Goal: Use online tool/utility: Utilize a website feature to perform a specific function

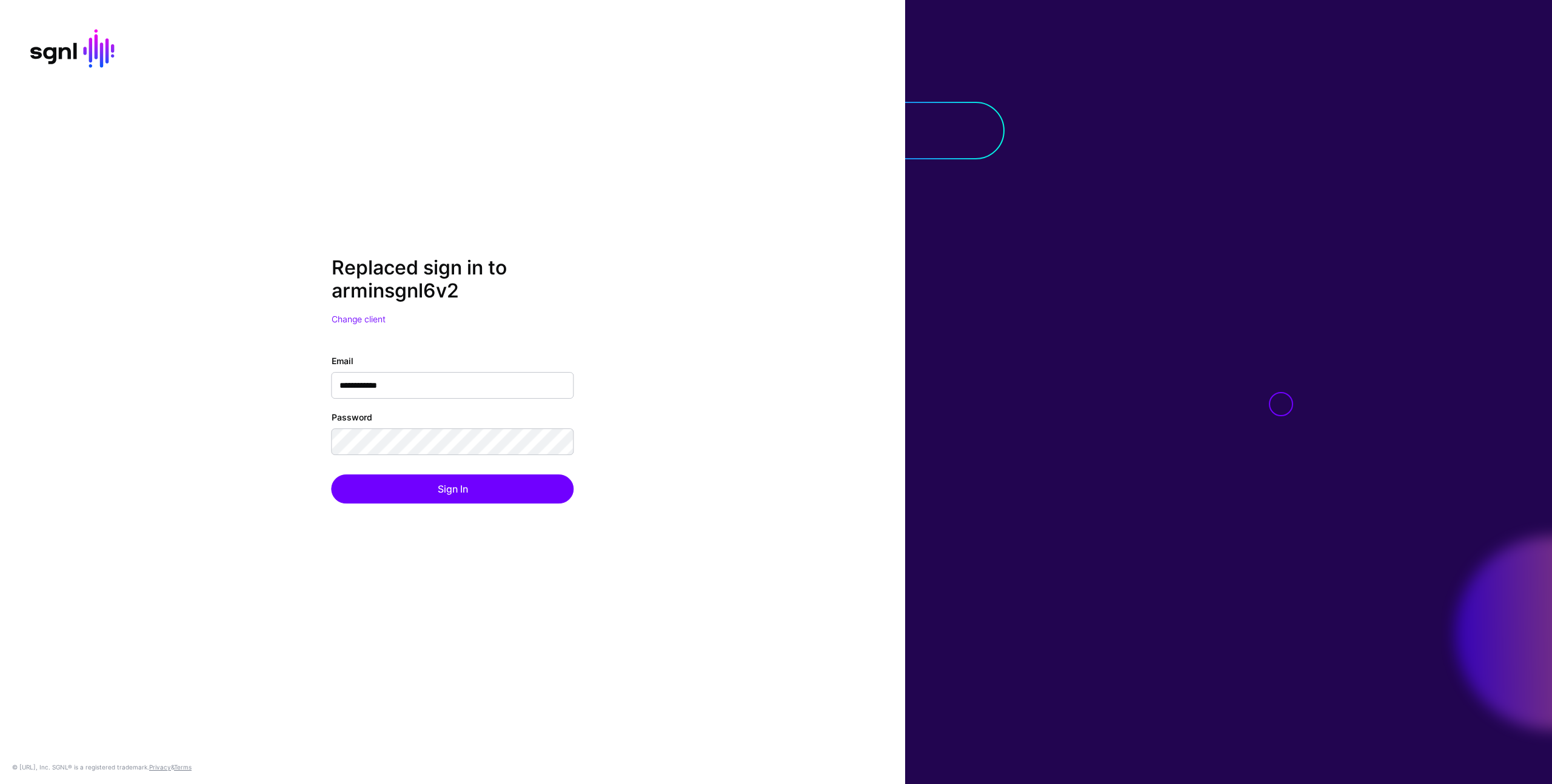
click at [1203, 475] on div at bounding box center [1228, 392] width 647 height 784
click at [446, 502] on button "Sign In" at bounding box center [453, 489] width 242 height 29
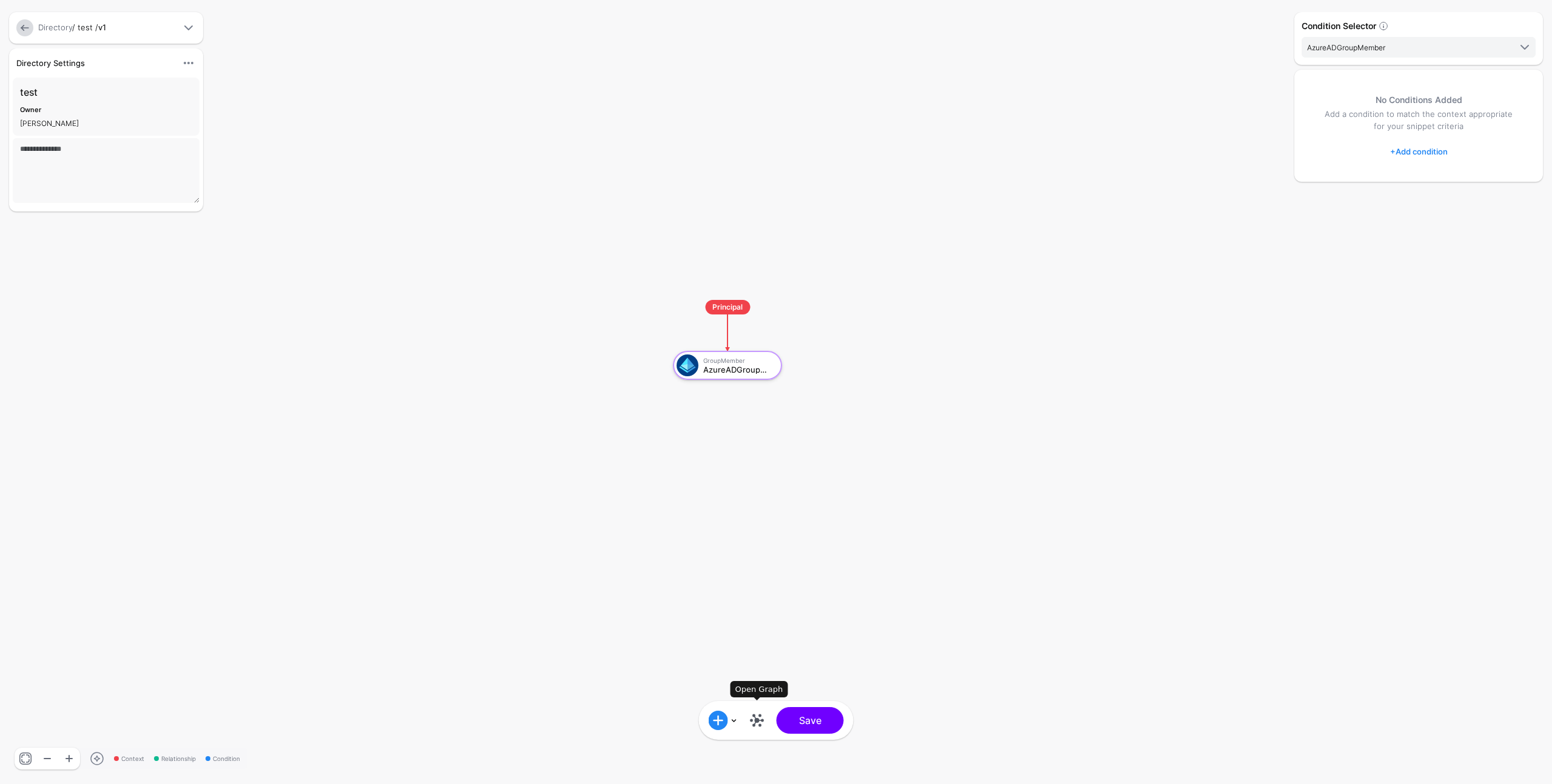
click at [757, 721] on link at bounding box center [757, 720] width 20 height 20
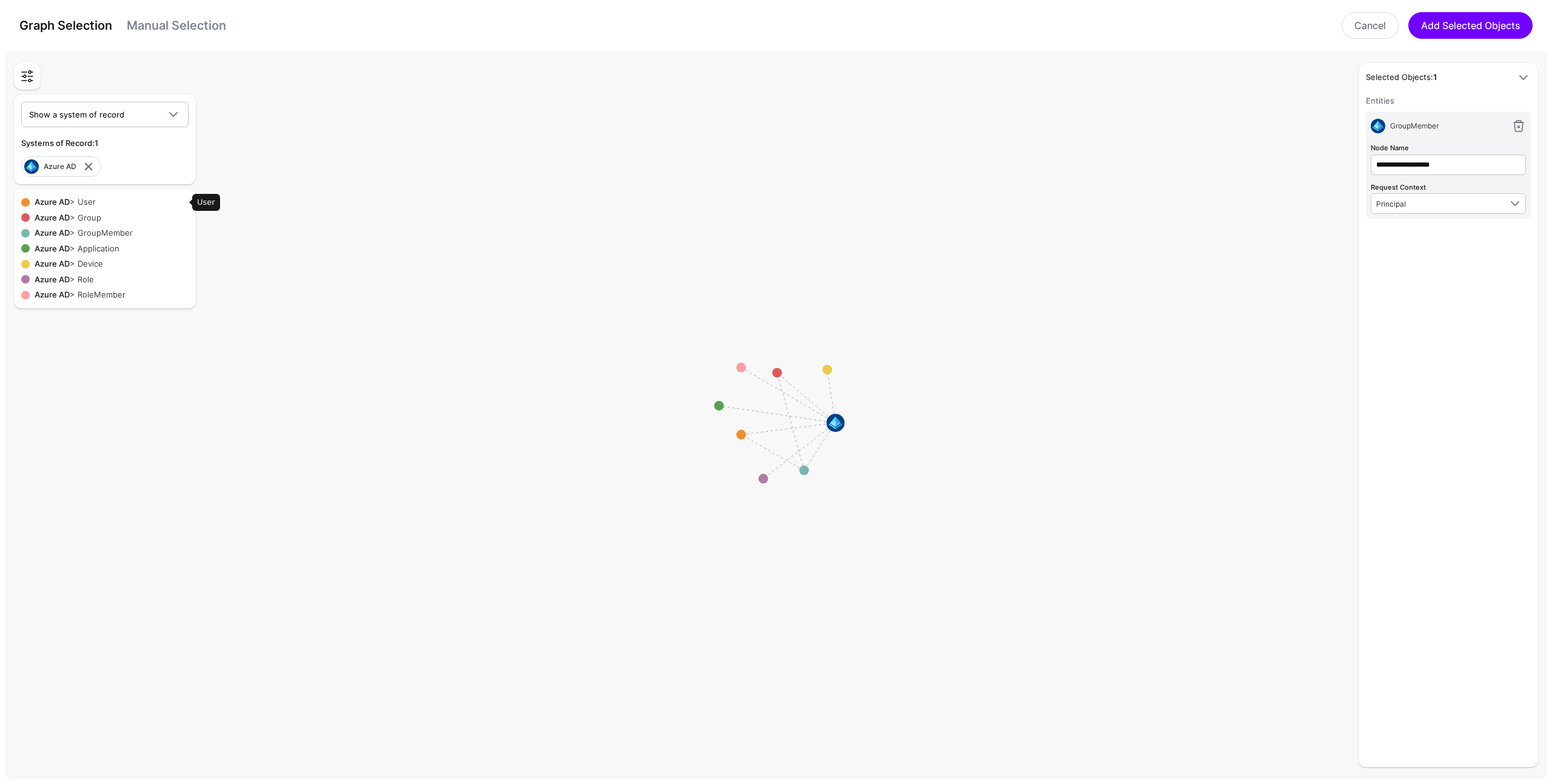
click at [88, 204] on div "Azure AD > User" at bounding box center [109, 202] width 159 height 12
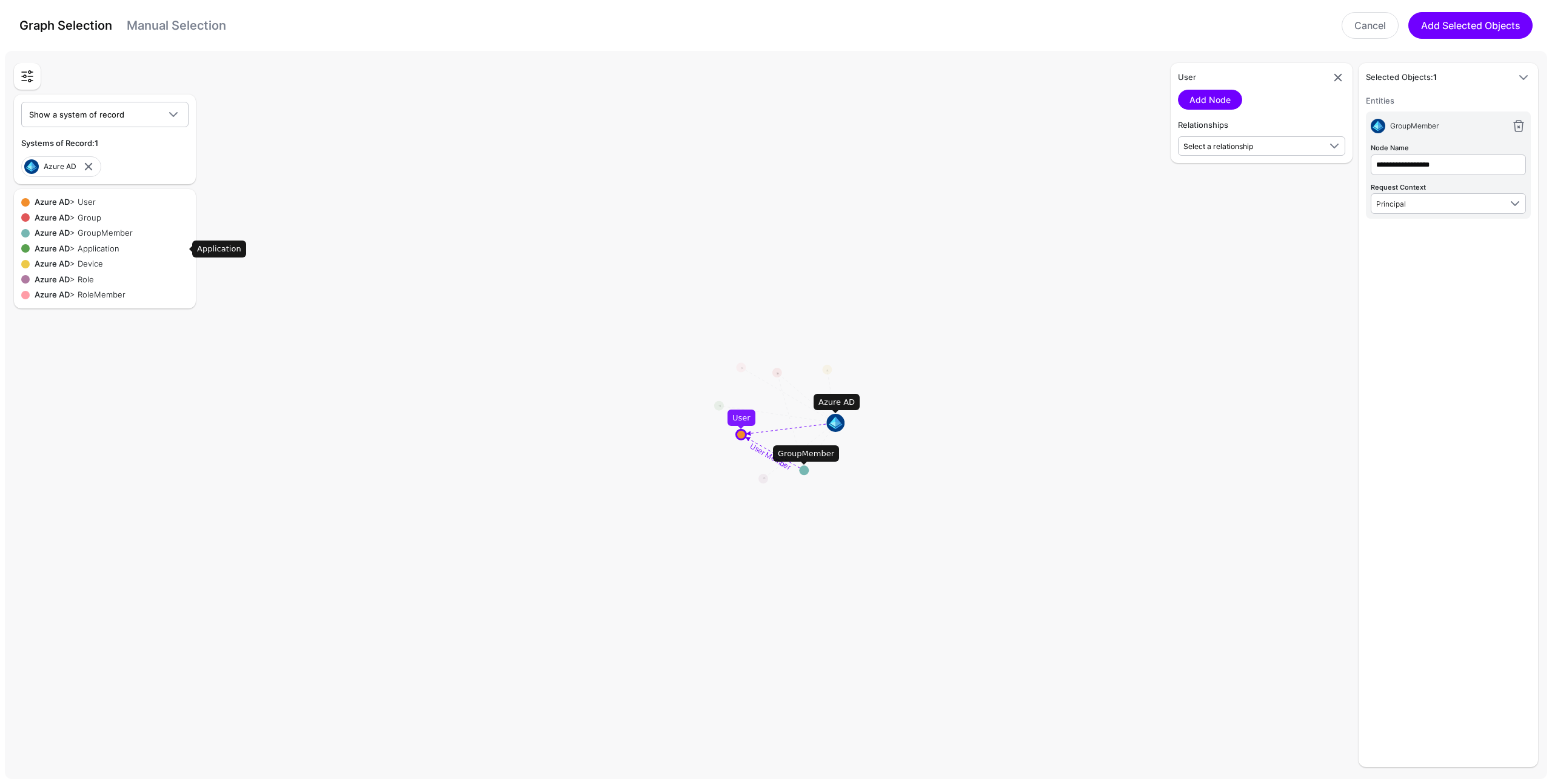
click at [63, 247] on strong "Azure AD" at bounding box center [52, 248] width 35 height 9
click at [64, 237] on strong "Azure AD" at bounding box center [52, 233] width 35 height 9
click at [66, 214] on strong "Azure AD" at bounding box center [52, 218] width 35 height 9
click at [63, 268] on div "Azure AD > Device" at bounding box center [109, 263] width 159 height 12
click at [64, 296] on strong "Azure AD" at bounding box center [52, 294] width 35 height 9
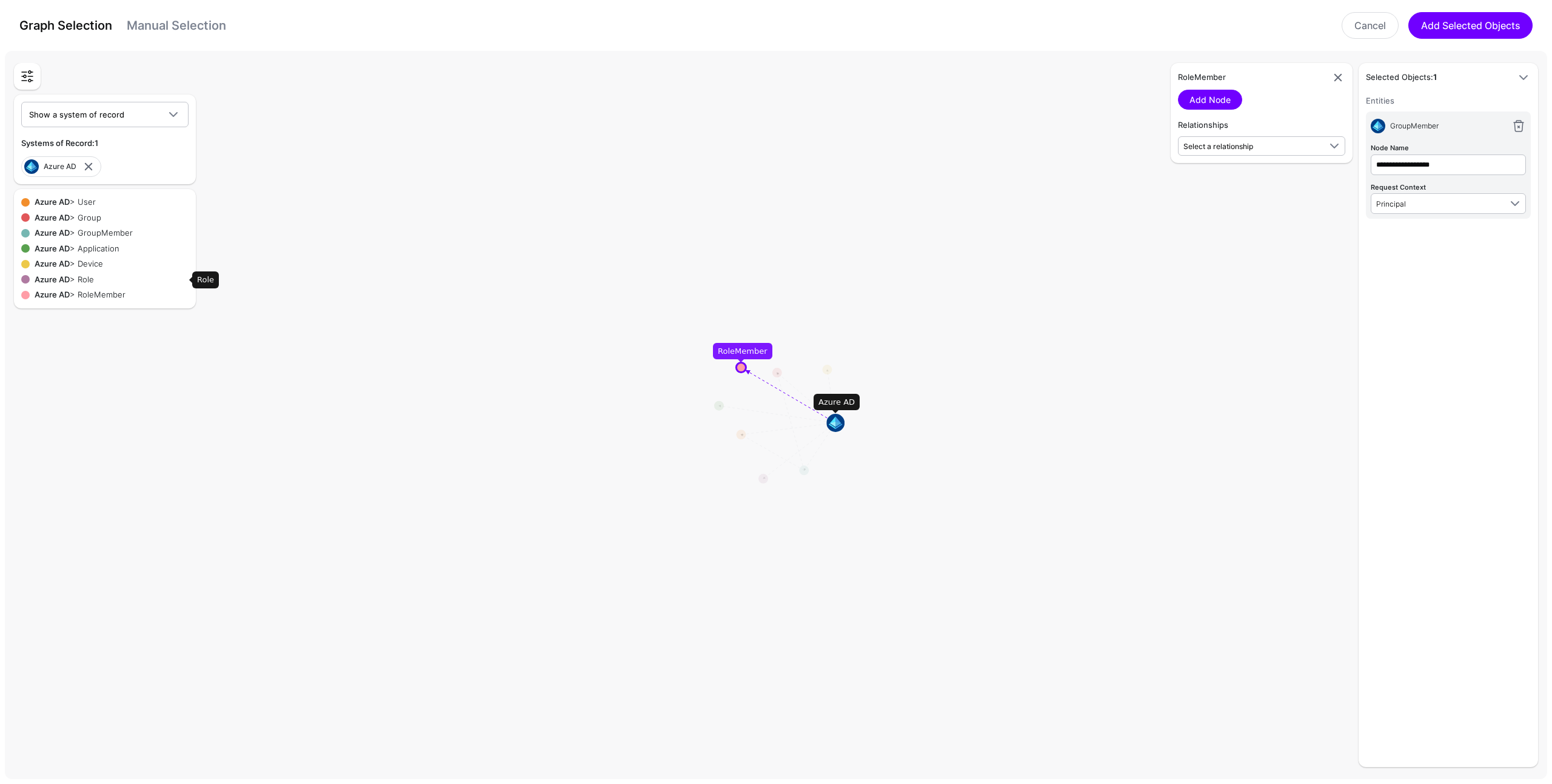
click at [62, 281] on strong "Azure AD" at bounding box center [52, 279] width 35 height 9
click at [61, 259] on strong "Azure AD" at bounding box center [52, 263] width 35 height 9
click at [803, 438] on rect at bounding box center [780, 418] width 155164 height 73310
click at [772, 374] on rect at bounding box center [780, 418] width 155164 height 73310
click at [776, 373] on circle at bounding box center [777, 373] width 9 height 9
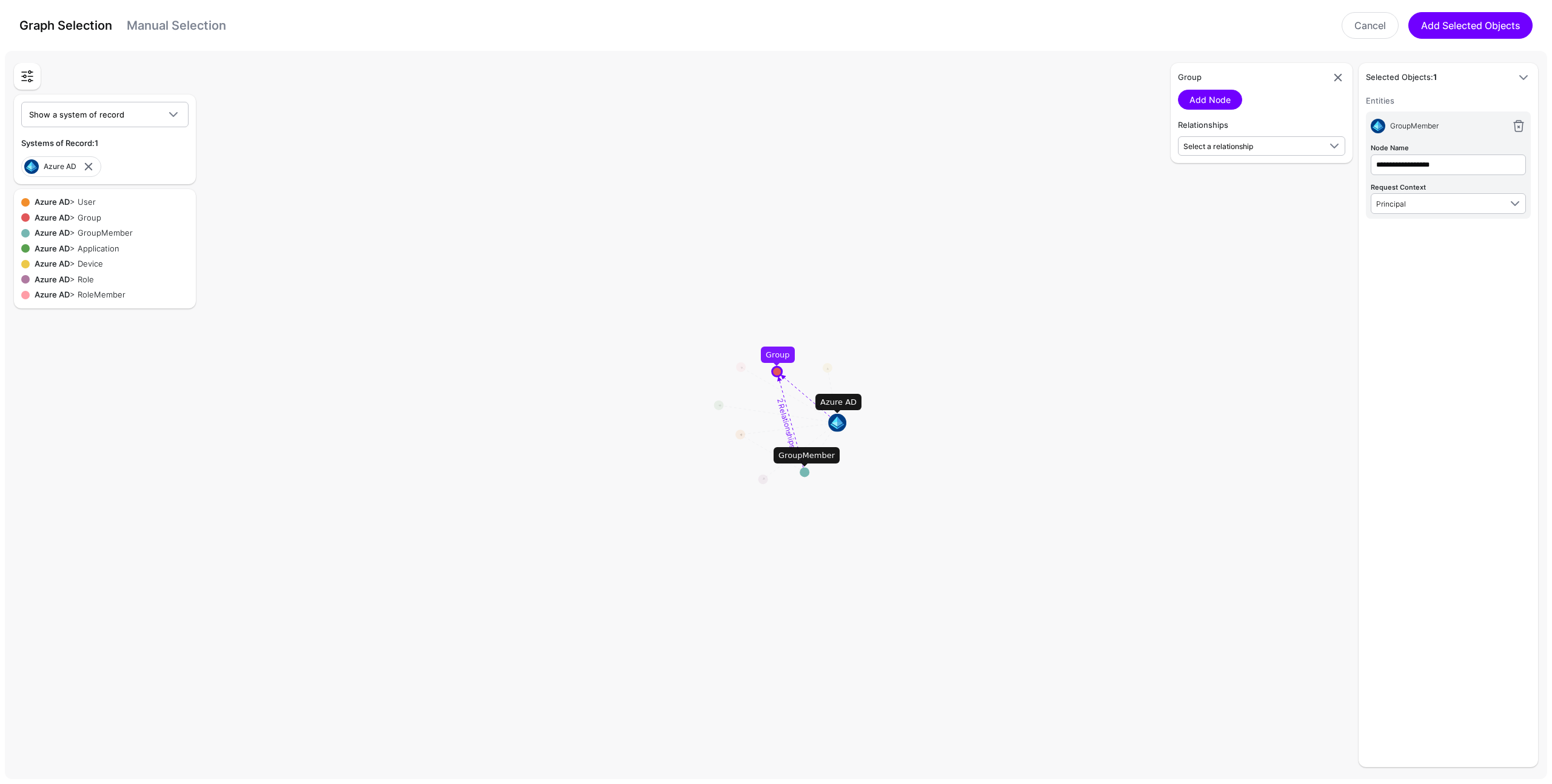
click at [786, 413] on textpath "2 Relationships" at bounding box center [787, 423] width 22 height 52
click at [79, 260] on div "Azure AD > Device" at bounding box center [109, 263] width 159 height 12
click at [79, 275] on div "Azure AD > Role" at bounding box center [109, 279] width 159 height 12
click at [80, 203] on div "Azure AD > User" at bounding box center [109, 202] width 159 height 12
click at [1284, 138] on span "Select a relationship" at bounding box center [1262, 146] width 158 height 14
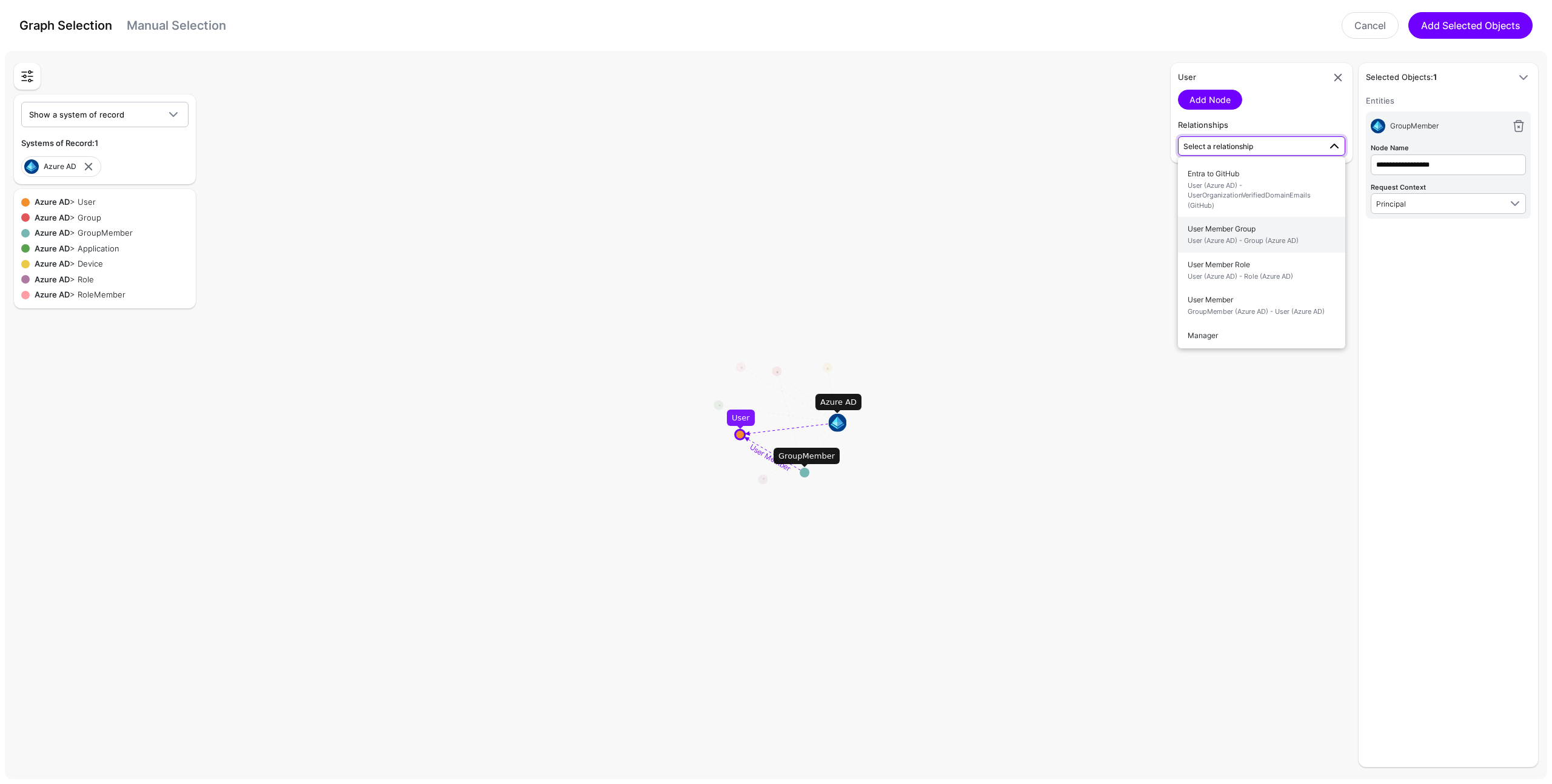
click at [1316, 237] on span "User (Azure AD) - Group (Azure AD)" at bounding box center [1261, 241] width 148 height 10
click at [1253, 182] on link "Add Relationship" at bounding box center [1223, 178] width 90 height 20
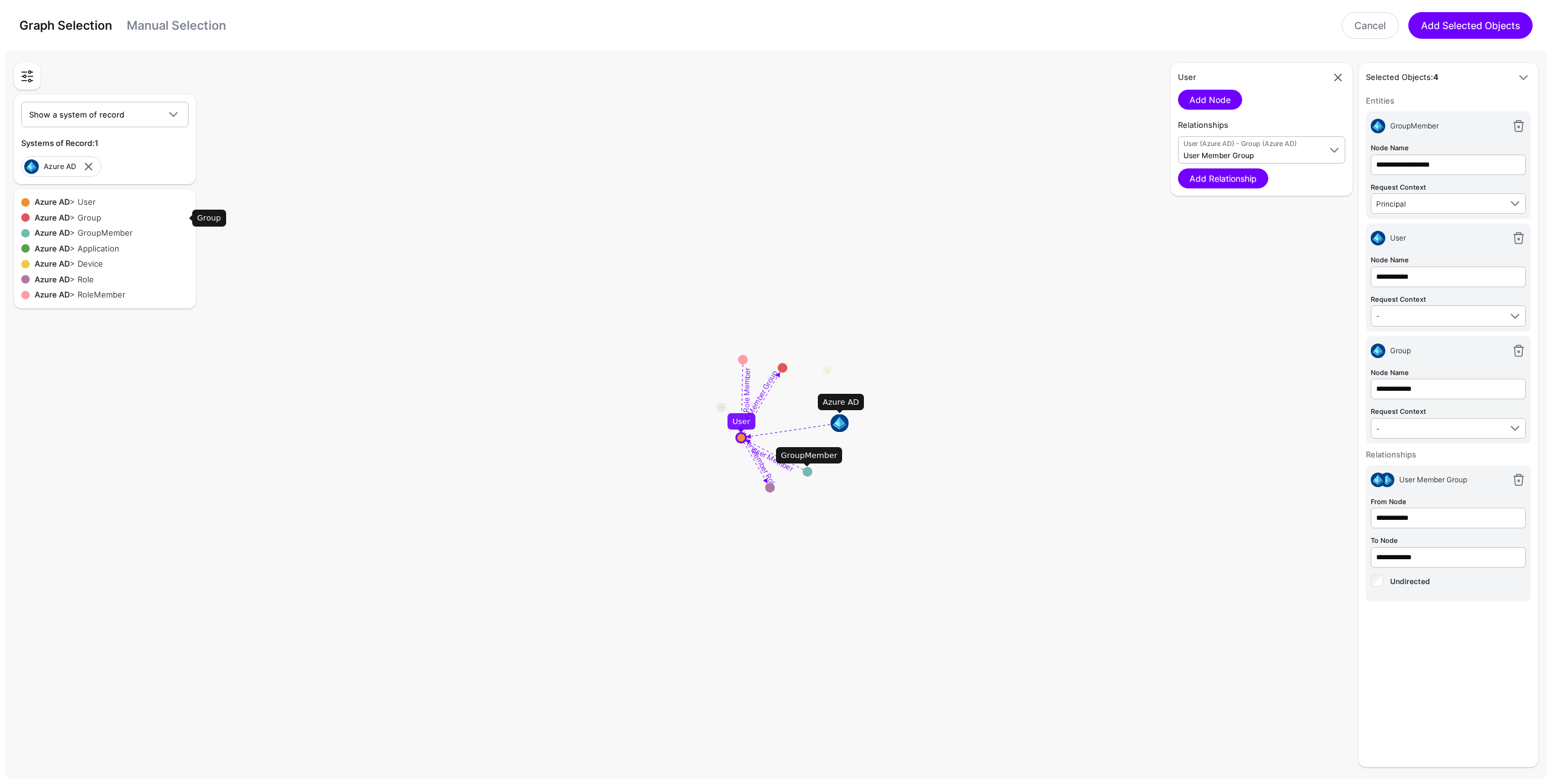
click at [98, 219] on div "Azure AD > Group" at bounding box center [109, 218] width 159 height 12
click at [1233, 155] on span "User Member Group" at bounding box center [1218, 155] width 70 height 9
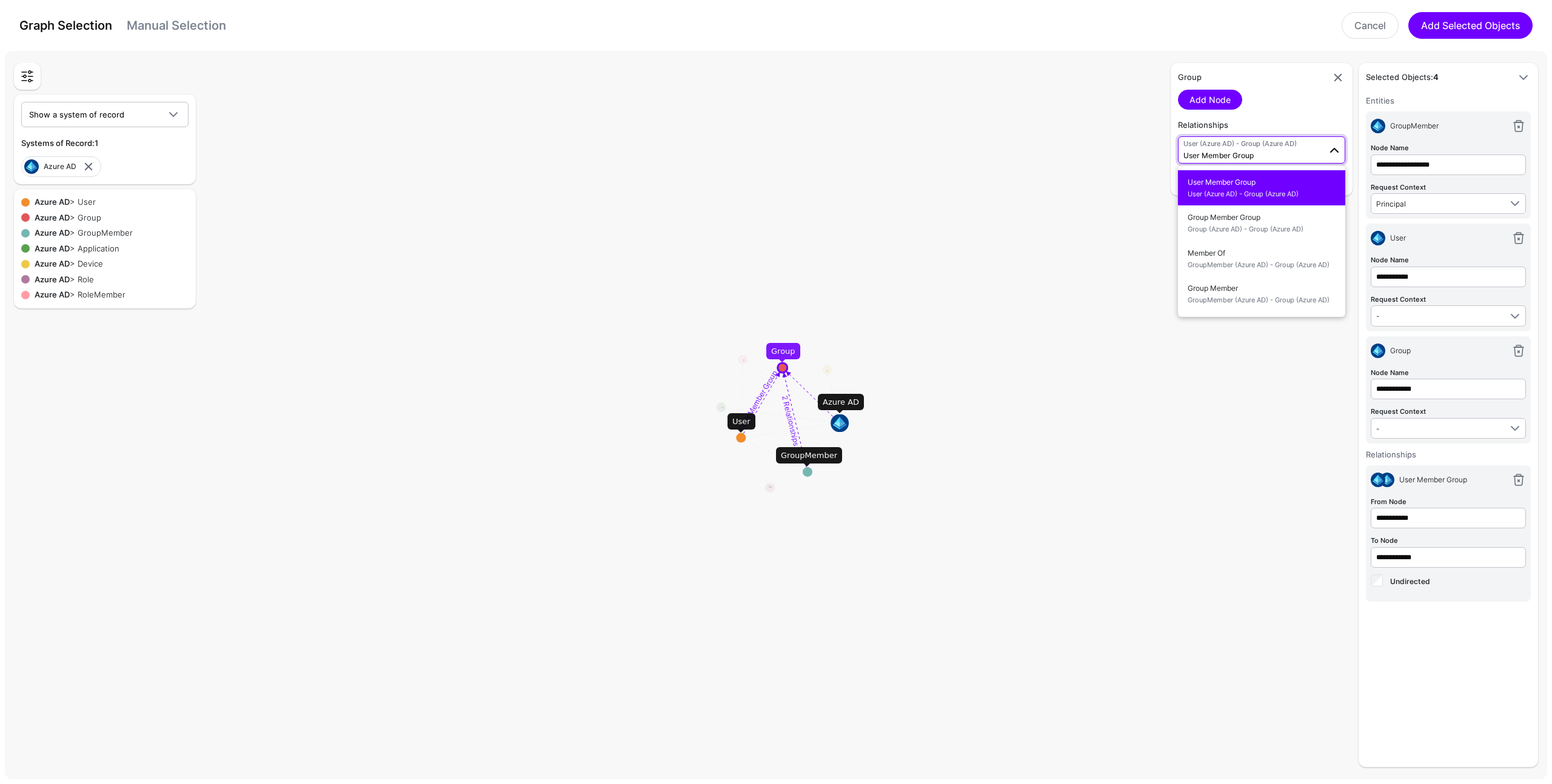
click at [1233, 155] on span "User Member Group" at bounding box center [1218, 155] width 70 height 9
click at [89, 250] on div "Azure AD > Application" at bounding box center [109, 248] width 159 height 12
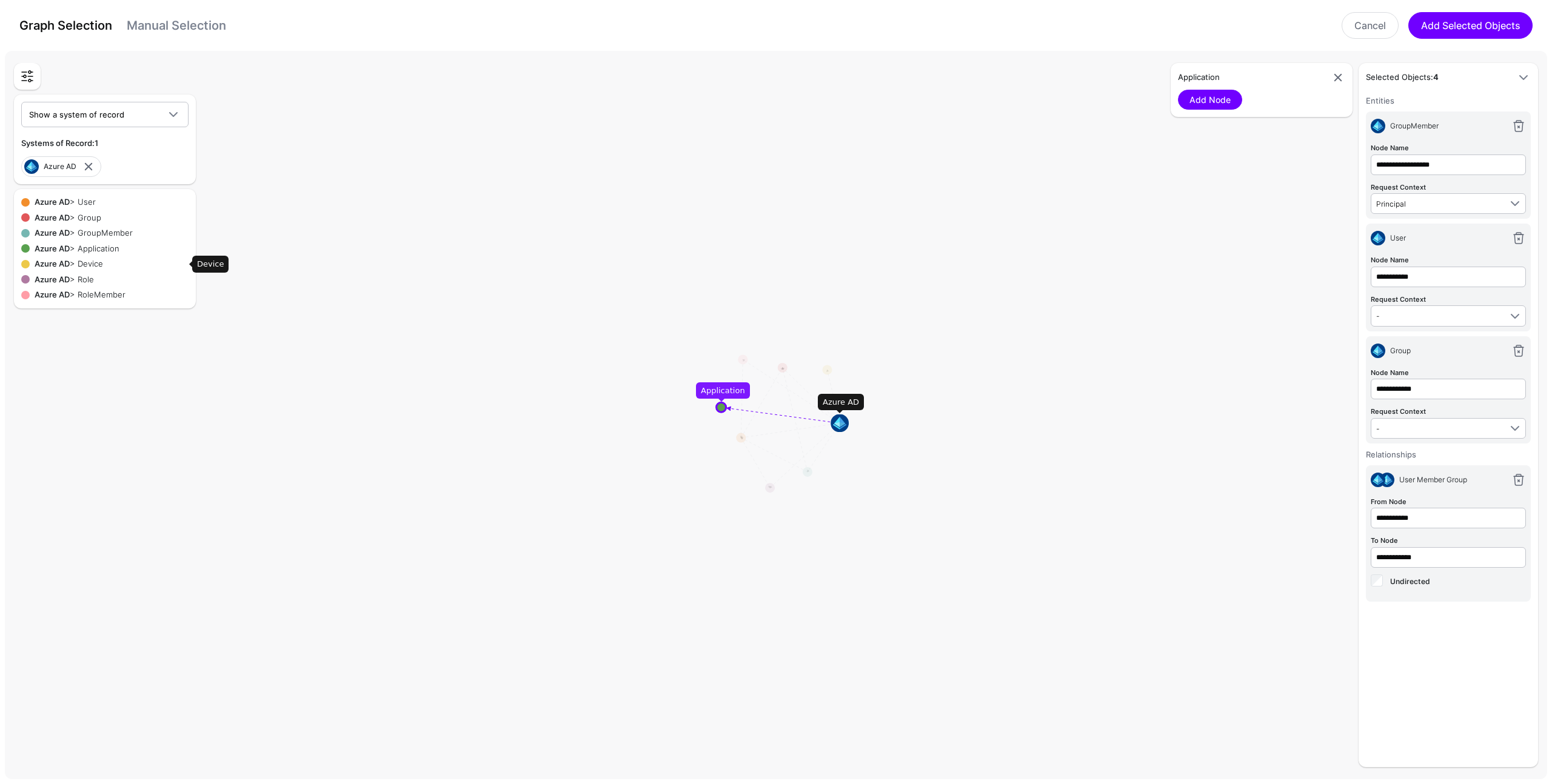
click at [85, 261] on div "Azure AD > Device" at bounding box center [109, 263] width 159 height 12
click at [81, 275] on div "Azure AD > Role" at bounding box center [109, 279] width 159 height 12
click at [76, 265] on div "Azure AD > Device" at bounding box center [109, 263] width 159 height 12
click at [76, 277] on div "Azure AD > Role" at bounding box center [109, 279] width 159 height 12
click at [84, 289] on div "Azure AD > RoleMember" at bounding box center [109, 294] width 159 height 12
